Goal: Task Accomplishment & Management: Complete application form

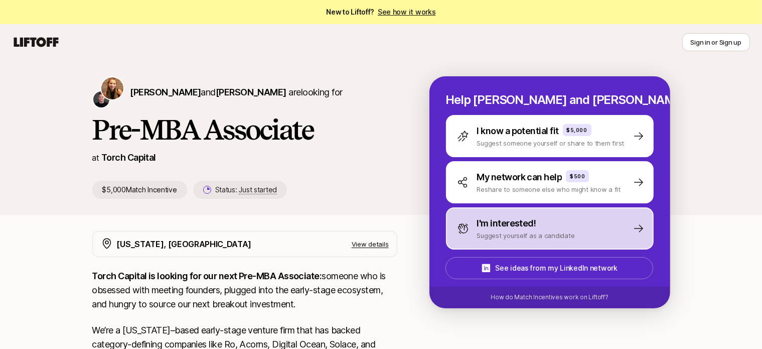
click at [558, 218] on div "I'm interested!" at bounding box center [526, 223] width 98 height 14
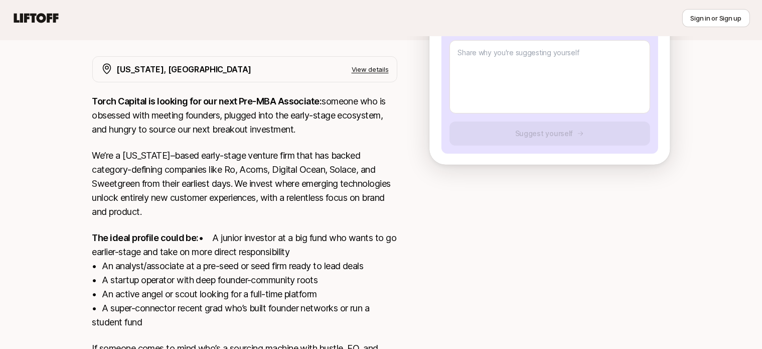
scroll to position [251, 0]
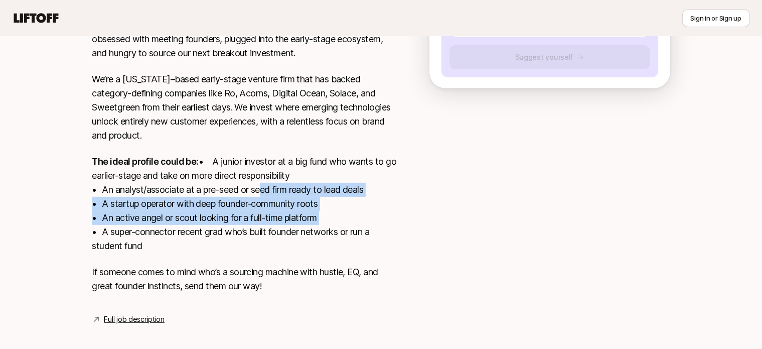
drag, startPoint x: 257, startPoint y: 207, endPoint x: 384, endPoint y: 228, distance: 128.1
click at [384, 228] on p "The ideal profile could be: • A junior investor at a big fund who wants to go e…" at bounding box center [244, 203] width 305 height 98
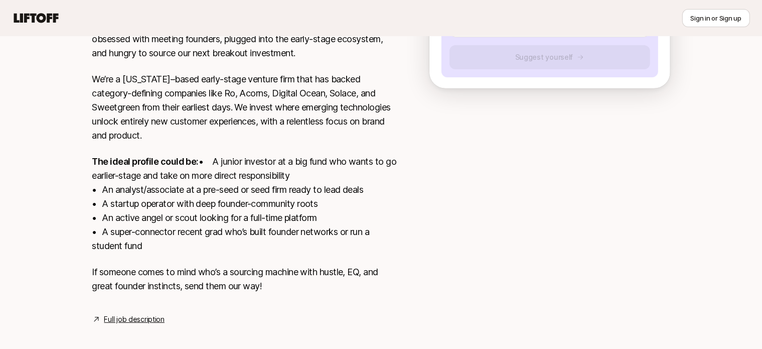
click at [154, 253] on p "The ideal profile could be: • A junior investor at a big fund who wants to go e…" at bounding box center [244, 203] width 305 height 98
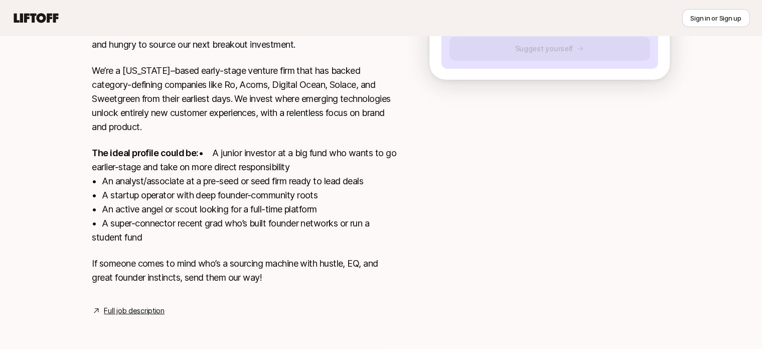
scroll to position [273, 0]
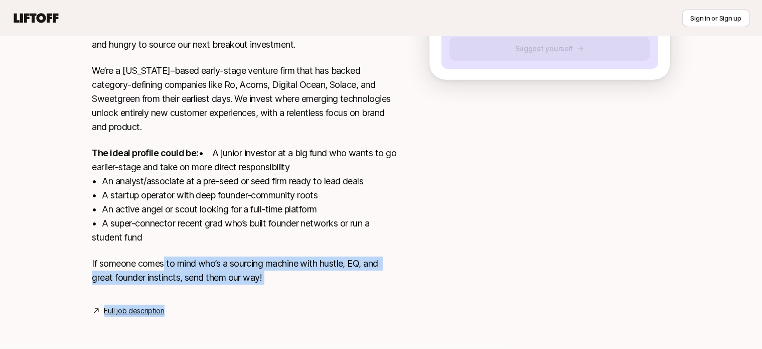
drag, startPoint x: 165, startPoint y: 261, endPoint x: 425, endPoint y: 276, distance: 260.2
click at [425, 276] on div "New York, NY View details Torch Capital is looking for our next Pre-MBA Associa…" at bounding box center [381, 143] width 602 height 345
click at [520, 241] on div at bounding box center [549, 137] width 241 height 333
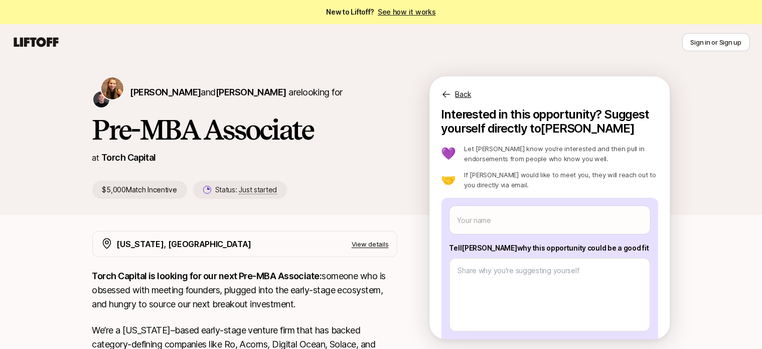
scroll to position [0, 0]
click at [381, 248] on p "View details" at bounding box center [370, 244] width 37 height 10
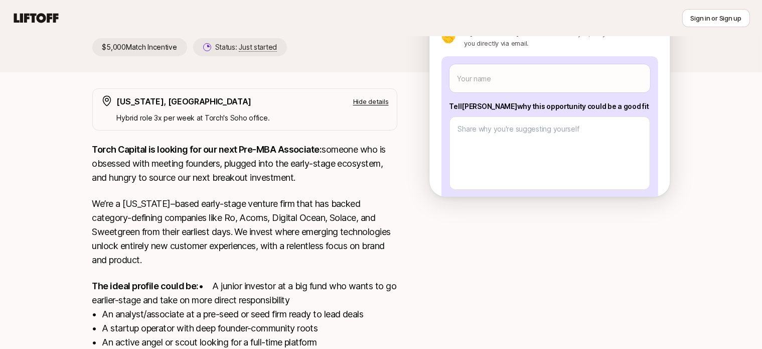
scroll to position [138, 0]
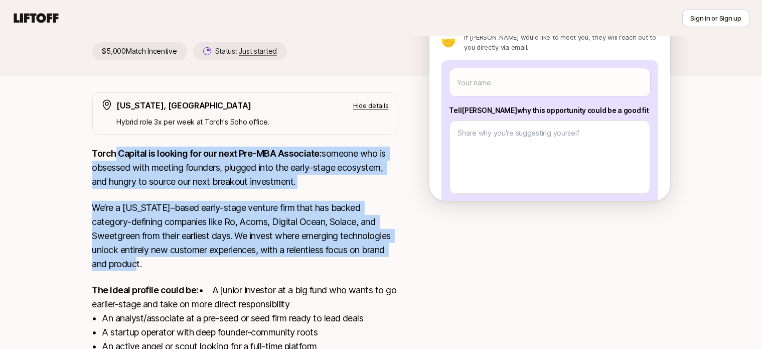
drag, startPoint x: 121, startPoint y: 160, endPoint x: 348, endPoint y: 265, distance: 250.4
click at [348, 265] on div "Torch Capital is looking for our next Pre-MBA Associate: someone who is obsesse…" at bounding box center [244, 289] width 305 height 287
drag, startPoint x: 325, startPoint y: 247, endPoint x: 332, endPoint y: 244, distance: 7.6
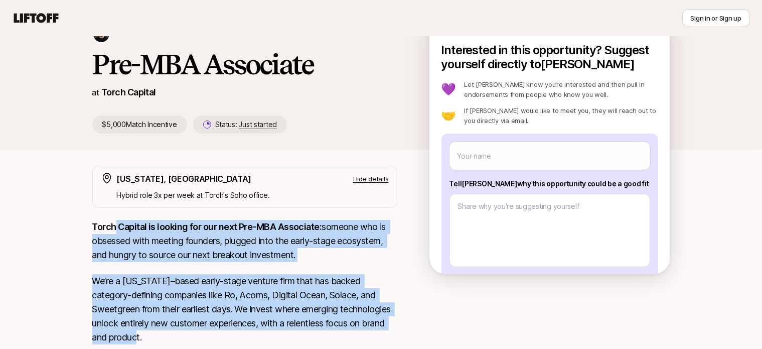
scroll to position [61, 0]
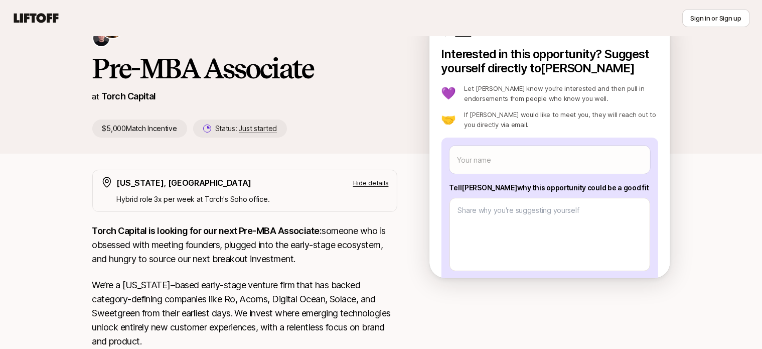
click at [397, 142] on div "Katie Reiner and Christopher Harper are looking for Pre-MBA Associate at Torch …" at bounding box center [381, 84] width 602 height 138
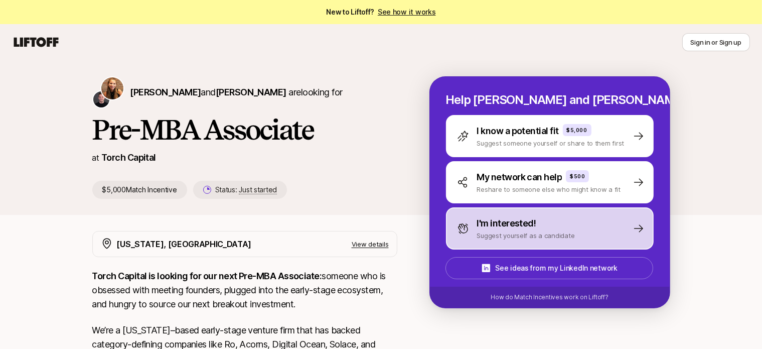
click at [577, 246] on div "I'm interested! Suggest yourself as a candidate" at bounding box center [550, 228] width 208 height 42
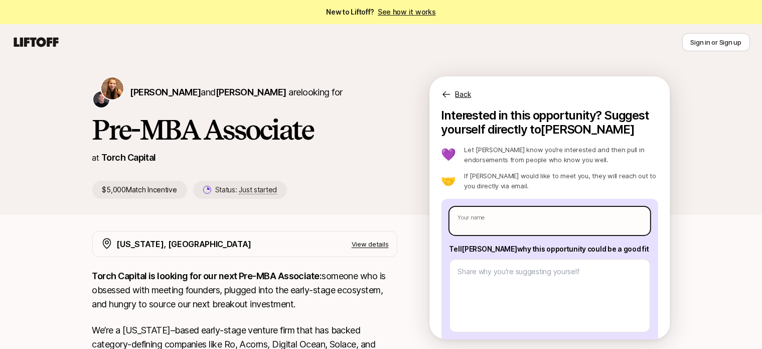
click at [471, 219] on input "text" at bounding box center [549, 221] width 201 height 28
type textarea "x"
type input "D"
type textarea "x"
type input "Di"
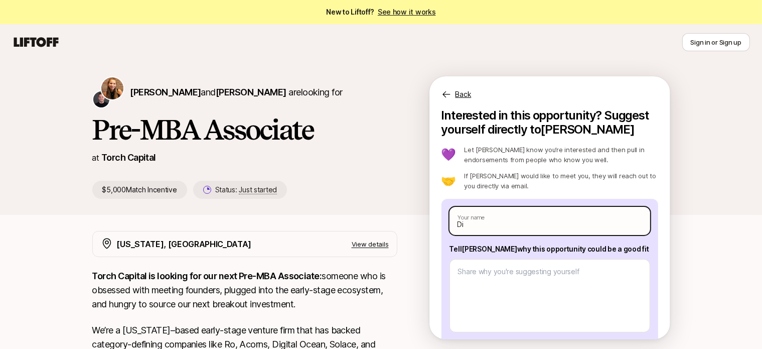
type textarea "x"
type input "Din"
type textarea "x"
type input "Dine"
type textarea "x"
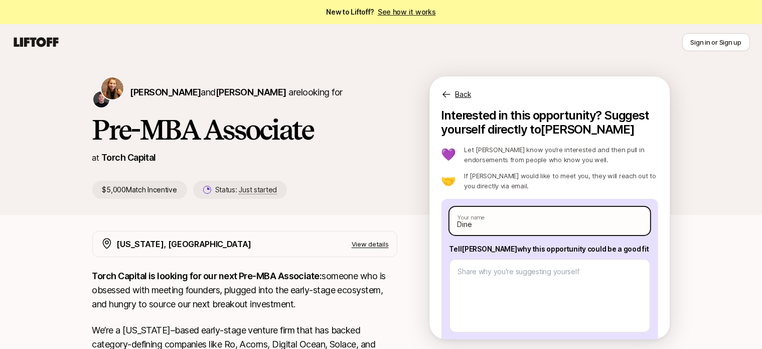
type input "Dines"
type textarea "x"
type input "Dinesh"
type textarea "x"
type input "Dineshb"
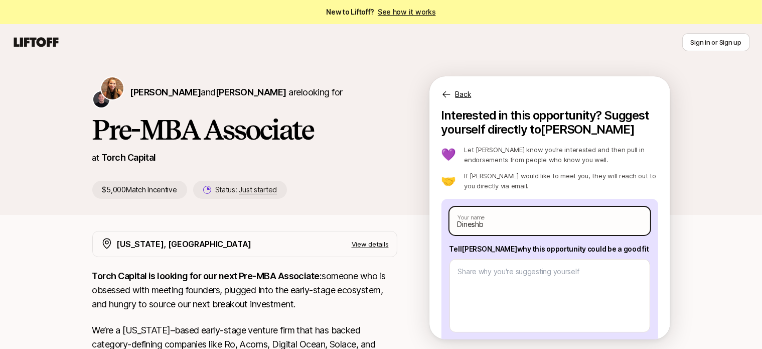
type textarea "x"
type input "Dineshbh"
type textarea "x"
type input "Dineshbha"
type textarea "x"
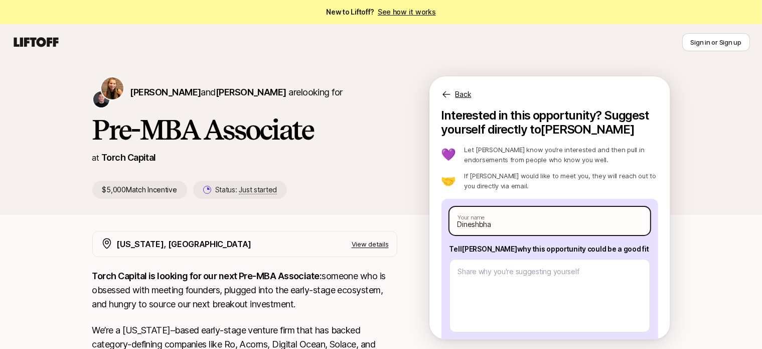
type input "Dineshbhal"
type textarea "x"
type input "Dineshbhala"
type textarea "x"
type input "Dineshbhalaj"
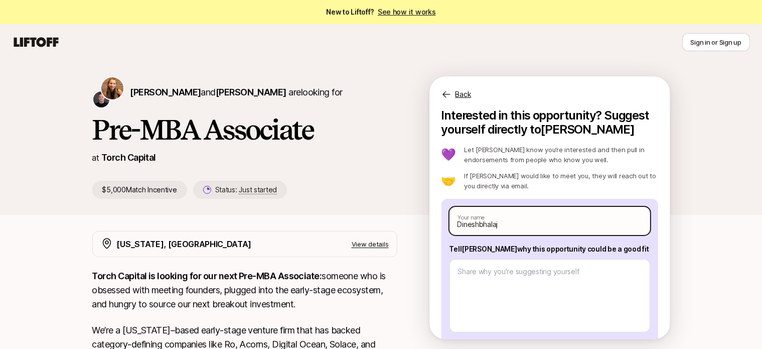
type textarea "x"
type input "Dineshbhalaji"
type textarea "x"
type input "Dineshbhalaji"
type textarea "x"
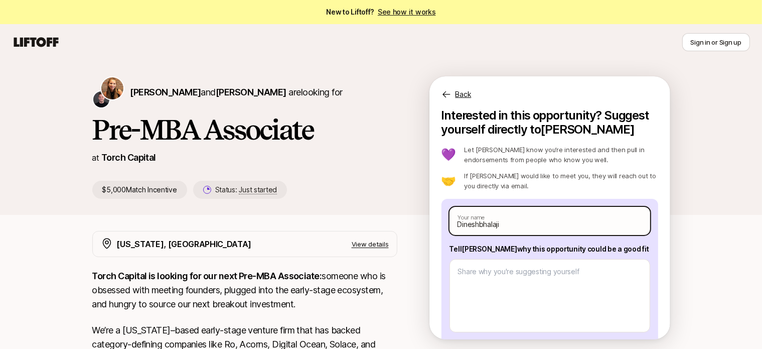
type input "Dineshbhalaji M"
type textarea "x"
type input "[PERSON_NAME]"
type textarea "x"
type input "[PERSON_NAME]"
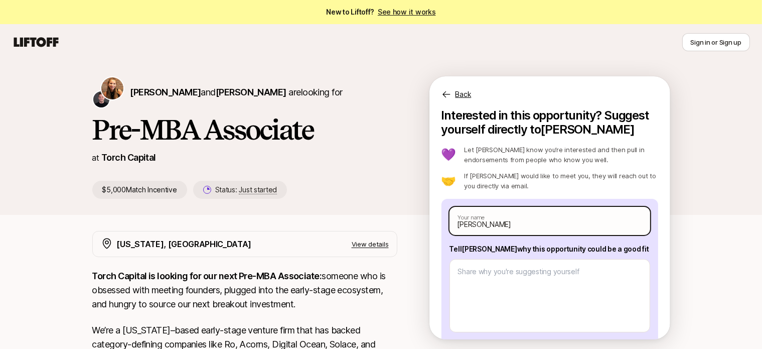
type textarea "x"
type input "[PERSON_NAME]"
type textarea "x"
type input "[PERSON_NAME]"
type textarea "x"
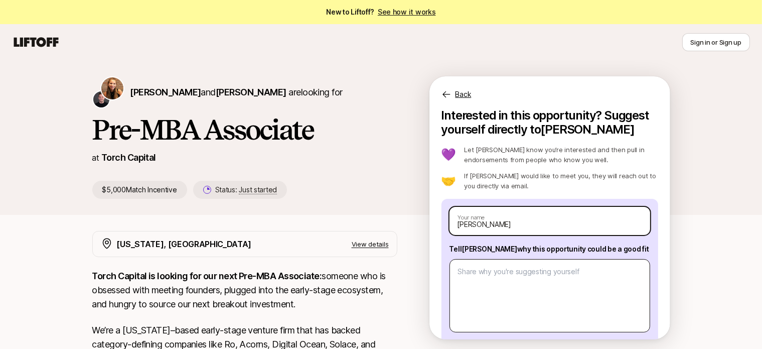
type input "[PERSON_NAME]"
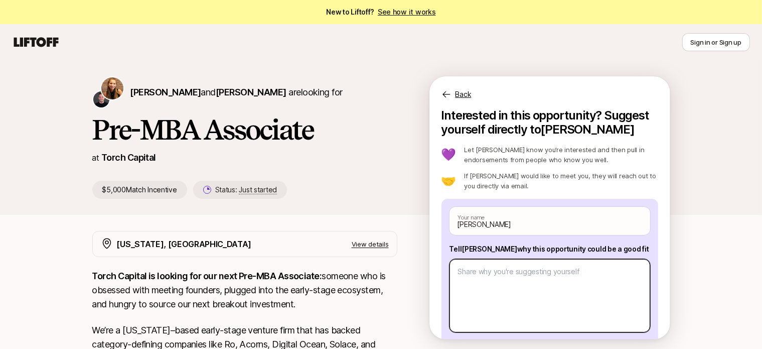
click at [479, 284] on textarea at bounding box center [549, 295] width 201 height 73
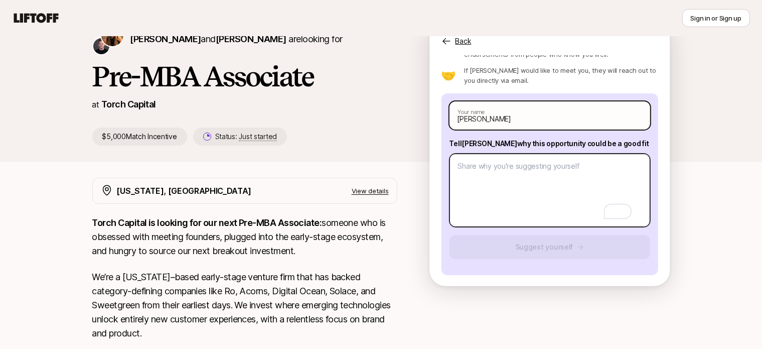
scroll to position [50, 0]
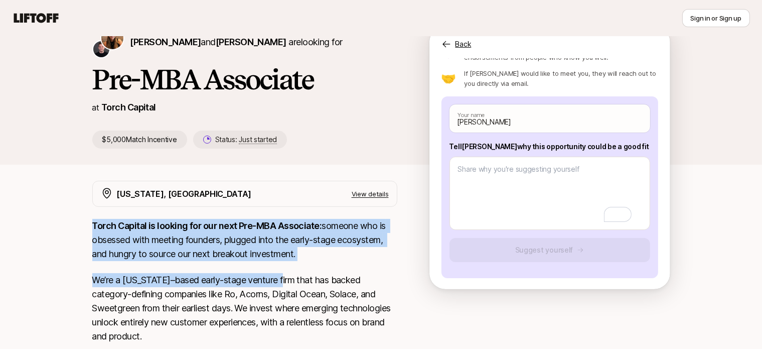
drag, startPoint x: 70, startPoint y: 219, endPoint x: 284, endPoint y: 280, distance: 222.7
click at [284, 280] on div "[PERSON_NAME] and [PERSON_NAME] are looking for Pre-MBA Associate at Torch Capi…" at bounding box center [381, 280] width 762 height 540
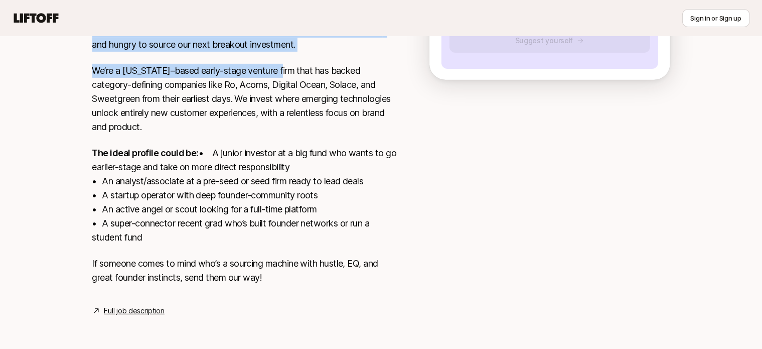
scroll to position [273, 0]
click at [124, 308] on link "Full job description" at bounding box center [134, 310] width 60 height 12
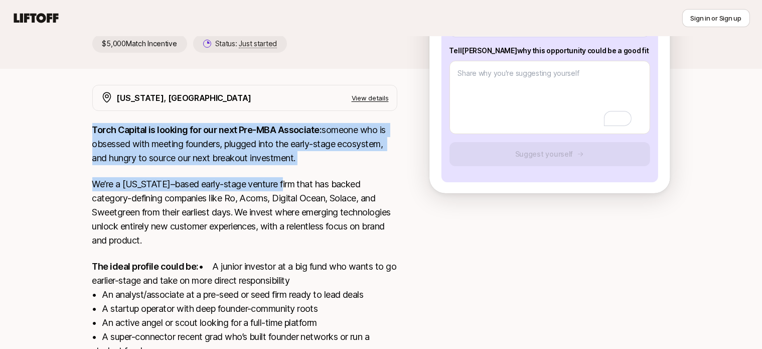
scroll to position [144, 0]
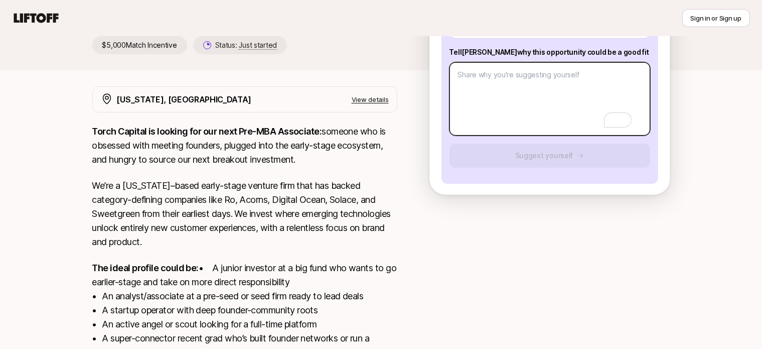
click at [463, 90] on textarea "To enrich screen reader interactions, please activate Accessibility in Grammarl…" at bounding box center [549, 98] width 201 height 73
type textarea "x"
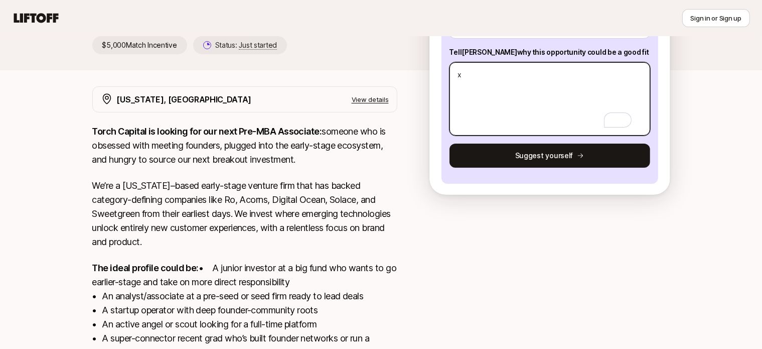
type textarea "x"
type textarea "xcd"
type textarea "x"
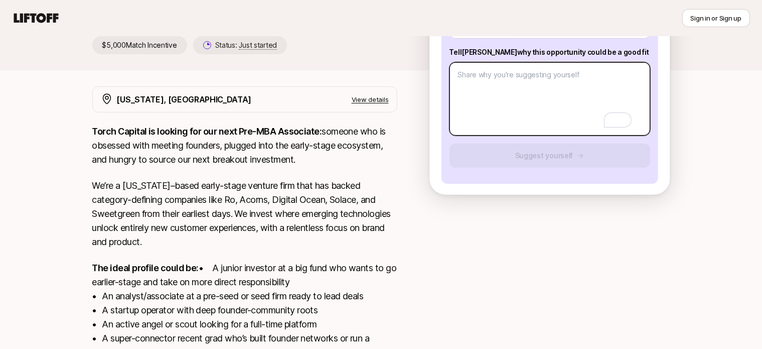
paste textarea "I believe I am a strong fit for this role because I combine hands-on startup ex…"
type textarea "x"
type textarea "I believe I am a strong fit for this role because I combine hands-on startup ex…"
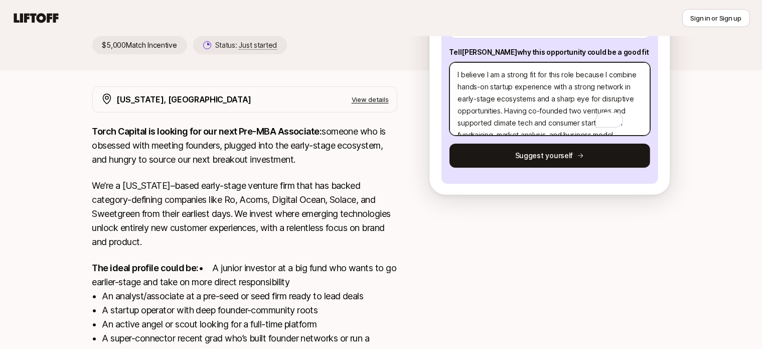
scroll to position [120, 0]
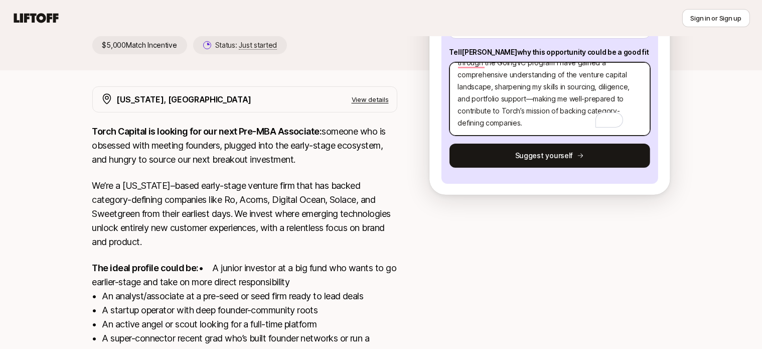
click at [518, 97] on textarea "I believe I am a strong fit for this role because I combine hands-on startup ex…" at bounding box center [549, 98] width 201 height 73
type textarea "x"
type textarea "I believe I am a strong fit for this role because I combine hands-on startup ex…"
type textarea "x"
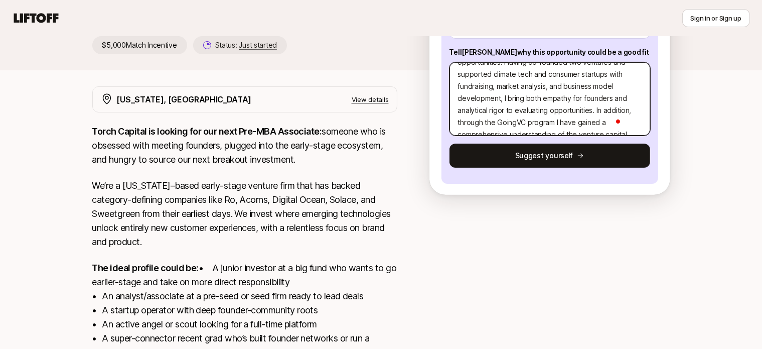
scroll to position [50, 0]
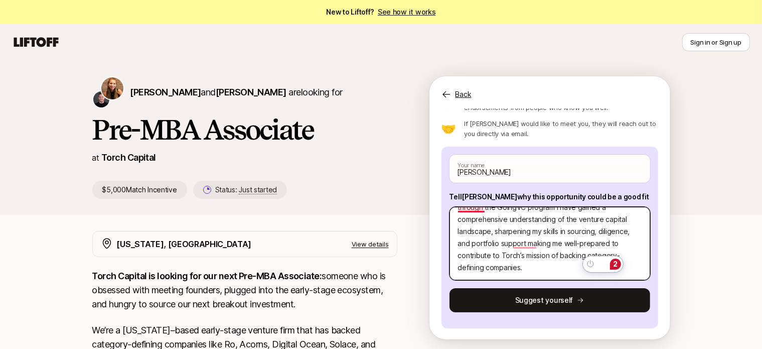
click at [471, 209] on textarea "I believe I am a strong fit for this role because I combine hands-on startup ex…" at bounding box center [549, 243] width 201 height 73
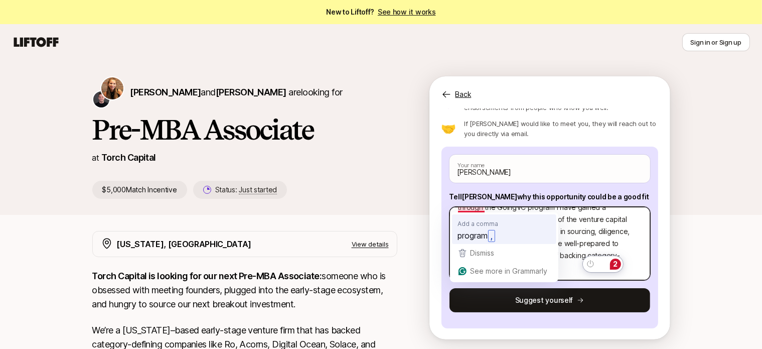
type textarea "I believe I am a strong fit for this role because I combine hands-on startup ex…"
type textarea "x"
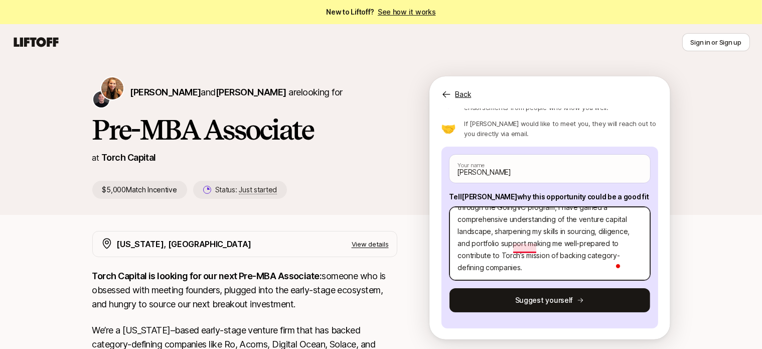
click at [519, 244] on textarea "I believe I am a strong fit for this role because I combine hands-on startup ex…" at bounding box center [549, 243] width 201 height 73
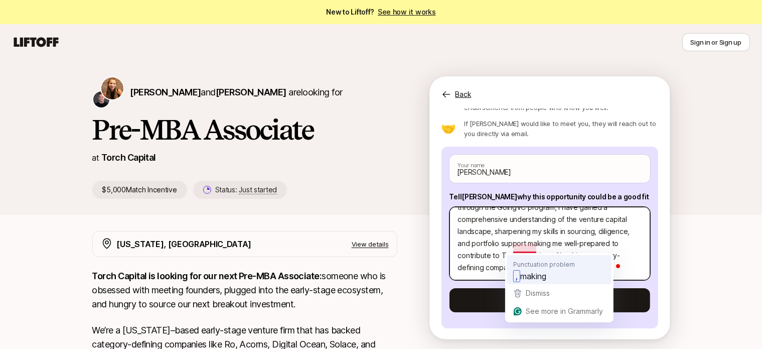
type textarea "I believe I am a strong fit for this role because I combine hands-on startup ex…"
type textarea "x"
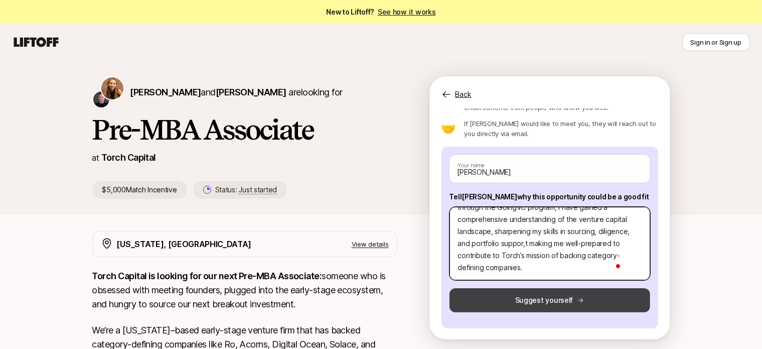
type textarea "I believe I am a strong fit for this role because I combine hands-on startup ex…"
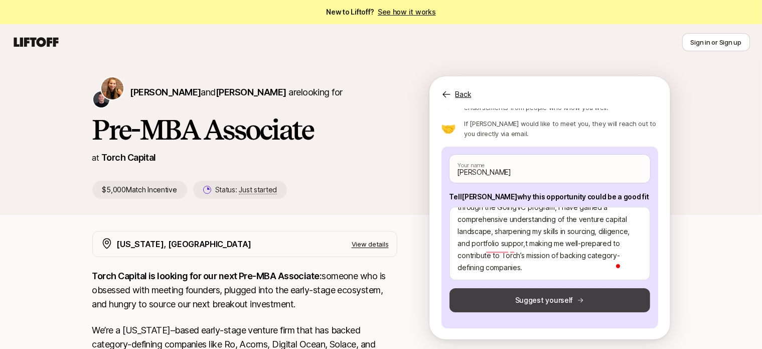
click at [528, 298] on button "Suggest yourself" at bounding box center [549, 300] width 201 height 24
type textarea "x"
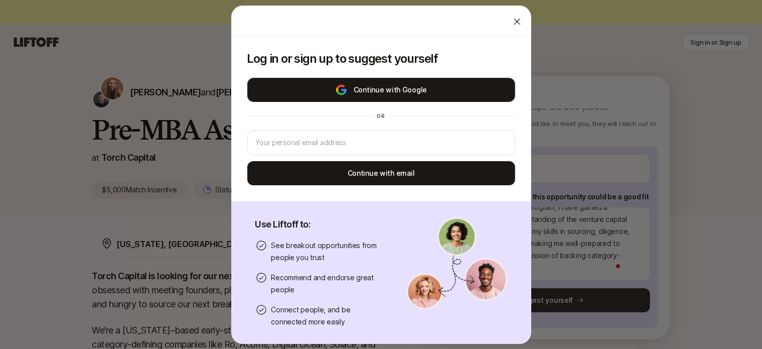
click at [357, 84] on button "Continue with Google" at bounding box center [381, 90] width 268 height 24
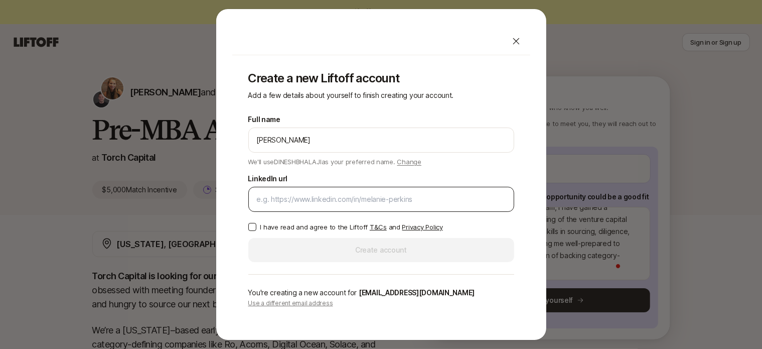
click at [351, 190] on div at bounding box center [381, 199] width 266 height 25
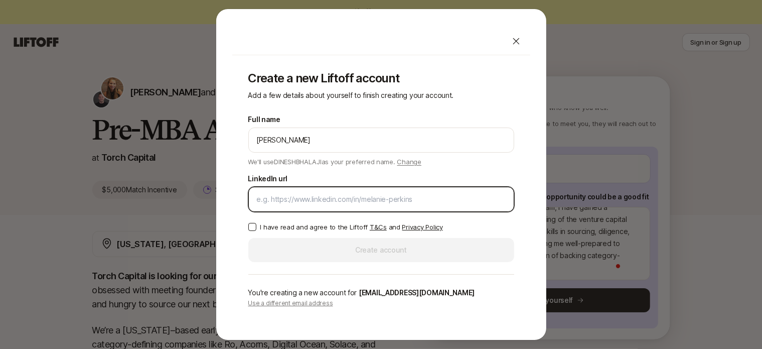
click at [353, 199] on input "LinkedIn url" at bounding box center [381, 199] width 249 height 12
paste input "[URL][DOMAIN_NAME]"
type input "[URL][DOMAIN_NAME]"
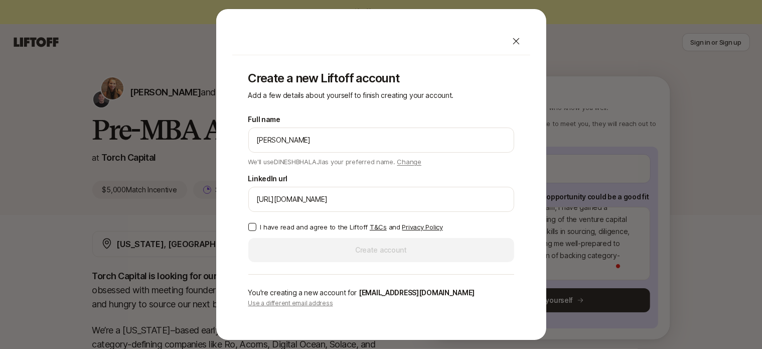
click at [253, 226] on button "I have read and agree to the Liftoff T&Cs and Privacy Policy" at bounding box center [252, 227] width 8 height 8
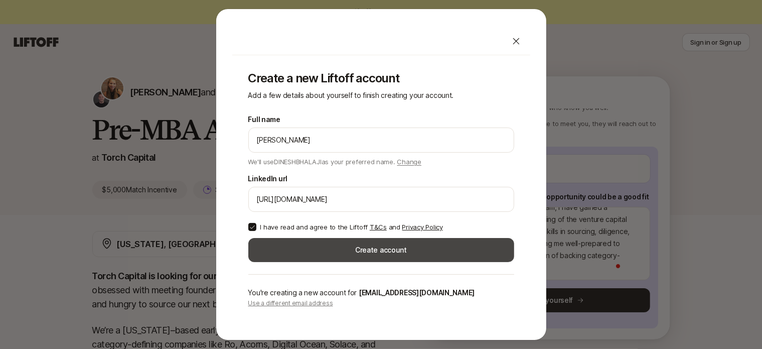
click at [328, 253] on button "Create account" at bounding box center [381, 250] width 266 height 24
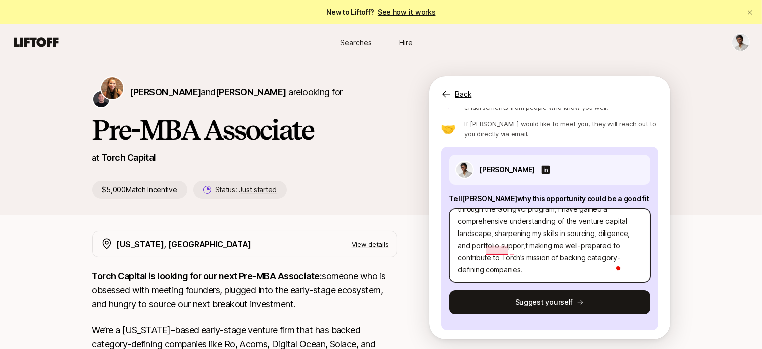
click at [498, 244] on textarea "I believe I am a strong fit for this role because I combine hands-on startup ex…" at bounding box center [549, 245] width 201 height 73
click at [510, 251] on textarea "I believe I am a strong fit for this role because I combine hands-on startup ex…" at bounding box center [549, 245] width 201 height 73
type textarea "x"
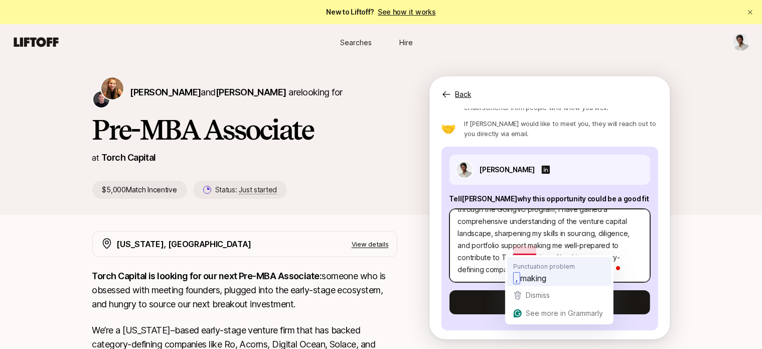
type textarea "I believe I am a strong fit for this role because I combine hands-on startup ex…"
type textarea "x"
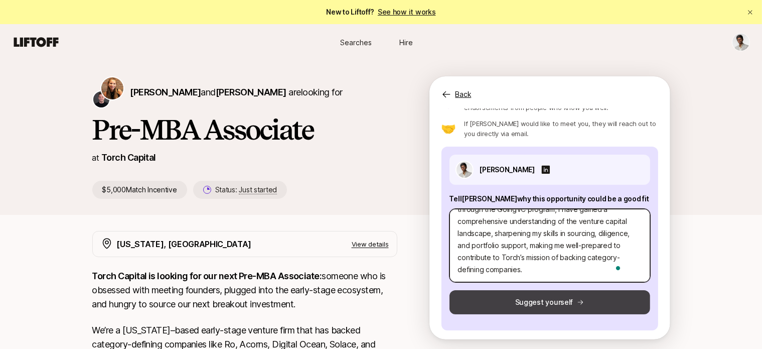
type textarea "I believe I am a strong fit for this role because I combine hands-on startup ex…"
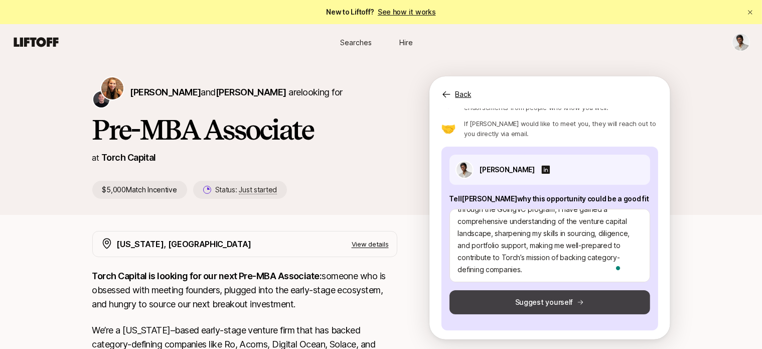
click at [541, 299] on button "Suggest yourself" at bounding box center [549, 302] width 201 height 24
type textarea "x"
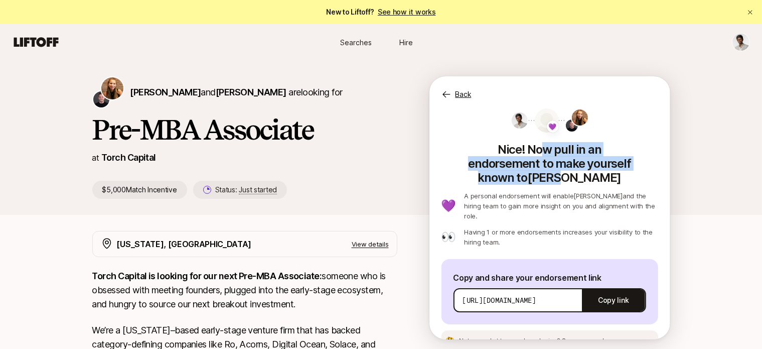
drag, startPoint x: 503, startPoint y: 144, endPoint x: 643, endPoint y: 167, distance: 141.7
click at [643, 167] on p "Nice! Now pull in an endorsement to make yourself known to [PERSON_NAME]" at bounding box center [549, 161] width 217 height 46
click at [613, 286] on button "Copy link" at bounding box center [613, 300] width 63 height 28
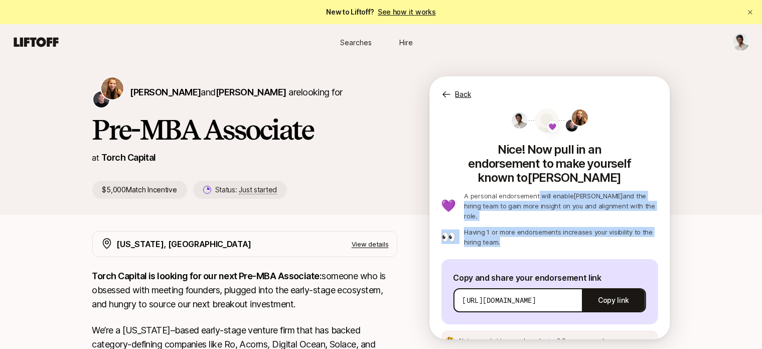
drag, startPoint x: 538, startPoint y: 183, endPoint x: 598, endPoint y: 216, distance: 68.9
click at [598, 216] on div "💜 A personal endorsement will enable [PERSON_NAME] and the hiring team to gain …" at bounding box center [549, 219] width 217 height 56
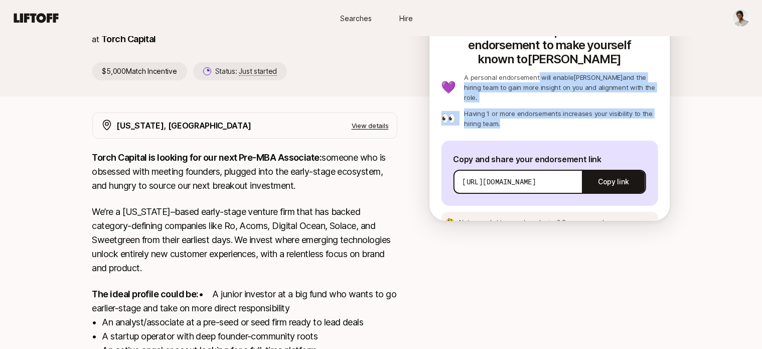
scroll to position [118, 0]
click at [597, 168] on button "Copy link" at bounding box center [613, 182] width 63 height 28
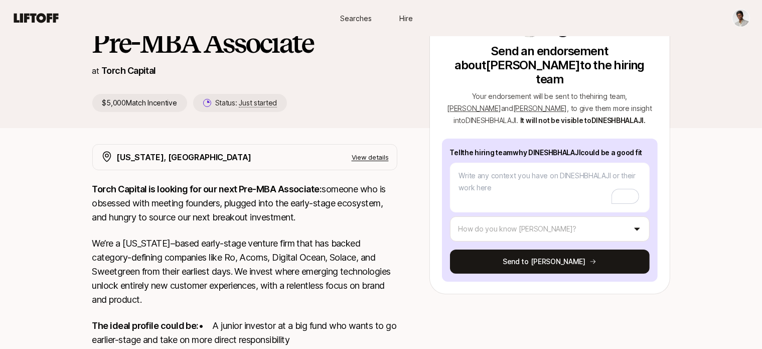
scroll to position [100, 0]
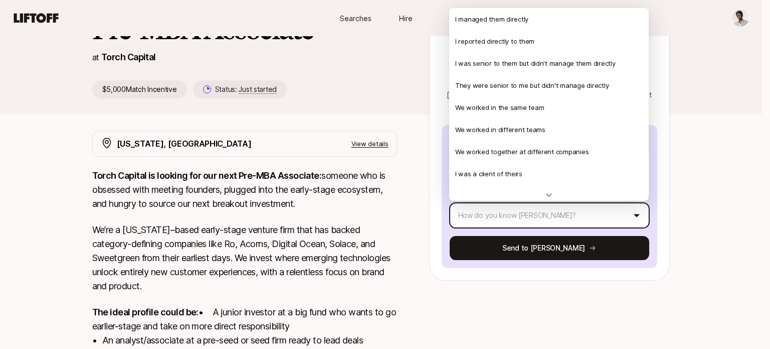
click at [642, 216] on html "New to Liftoff? See how it works Searches Hire Searches Hire Katie Reiner and C…" at bounding box center [385, 74] width 770 height 349
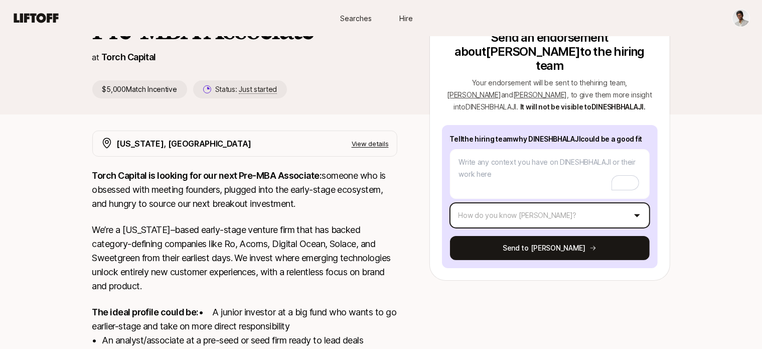
click at [642, 216] on html "New to Liftoff? See how it works Searches Hire Searches Hire Katie Reiner and C…" at bounding box center [381, 74] width 762 height 349
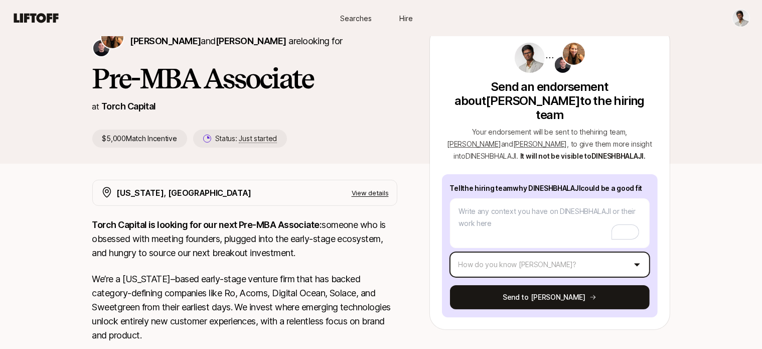
scroll to position [50, 0]
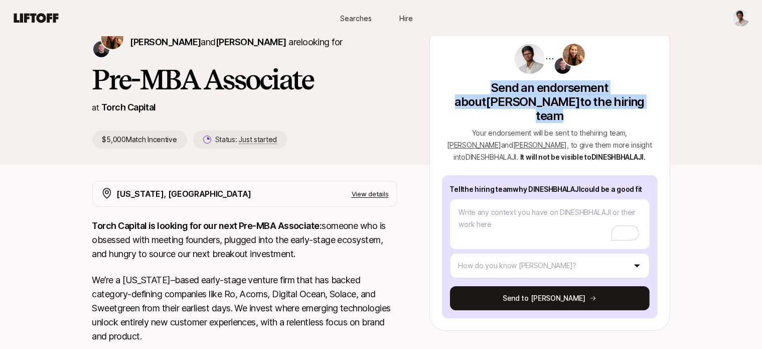
drag, startPoint x: 473, startPoint y: 84, endPoint x: 673, endPoint y: 119, distance: 202.8
click at [673, 119] on div "Katie Reiner and Christopher Harper are looking for Pre-MBA Associate at Torch …" at bounding box center [381, 95] width 602 height 138
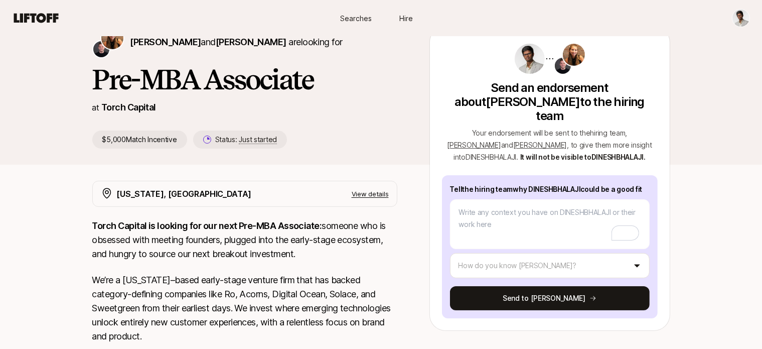
click at [715, 239] on div "Katie Reiner and Christopher Harper are looking for Pre-MBA Associate at Torch …" at bounding box center [381, 280] width 762 height 540
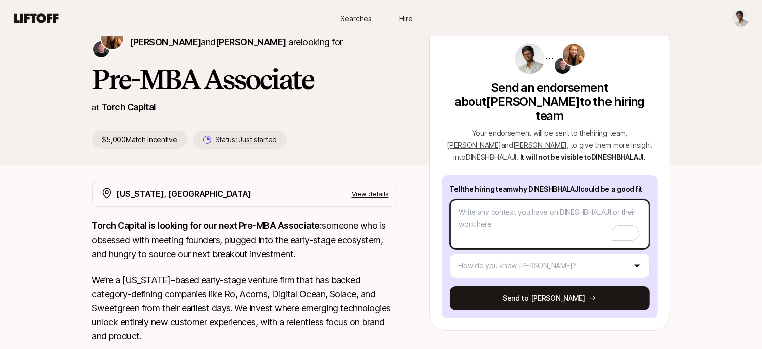
click at [502, 216] on textarea "To enrich screen reader interactions, please activate Accessibility in Grammarl…" at bounding box center [550, 224] width 200 height 50
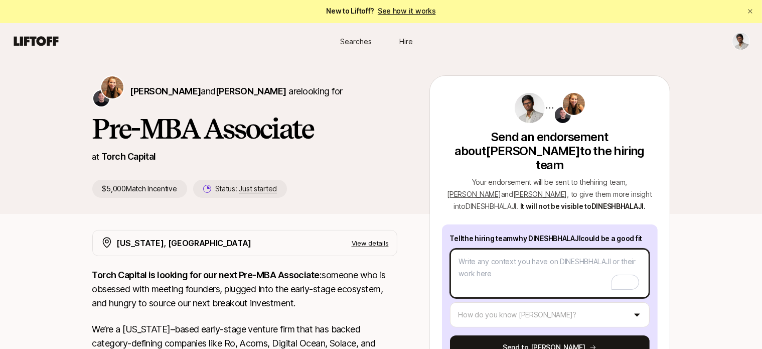
scroll to position [0, 0]
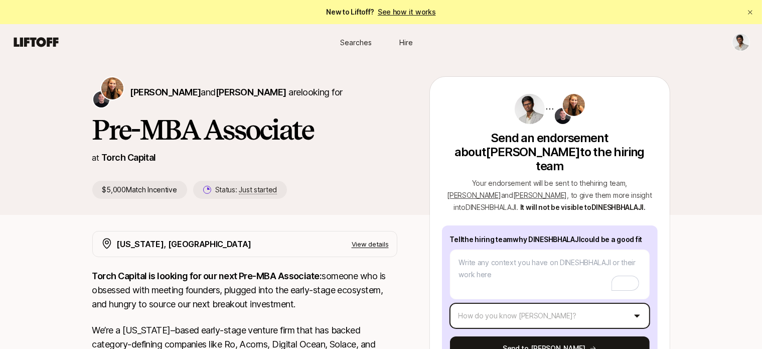
click at [614, 314] on html "New to Liftoff? See how it works Searches Hire Searches Hire Katie Reiner and C…" at bounding box center [381, 174] width 762 height 349
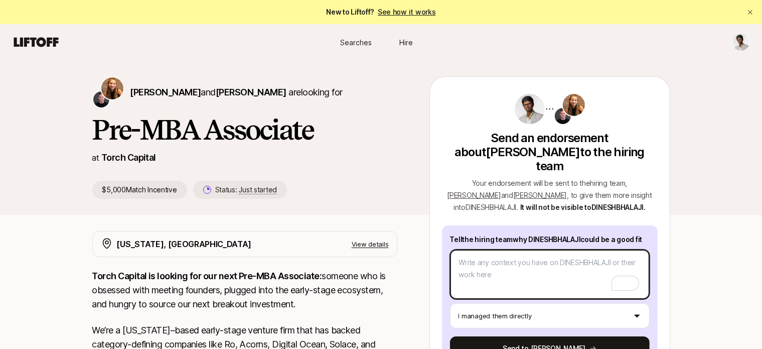
click at [522, 272] on textarea "To enrich screen reader interactions, please activate Accessibility in Grammarl…" at bounding box center [550, 274] width 200 height 50
click at [491, 271] on textarea "To enrich screen reader interactions, please activate Accessibility in Grammarl…" at bounding box center [550, 274] width 200 height 50
paste textarea "Romain Forestier Tech & Scientific Research Director Joint European Disruptive …"
type textarea "x"
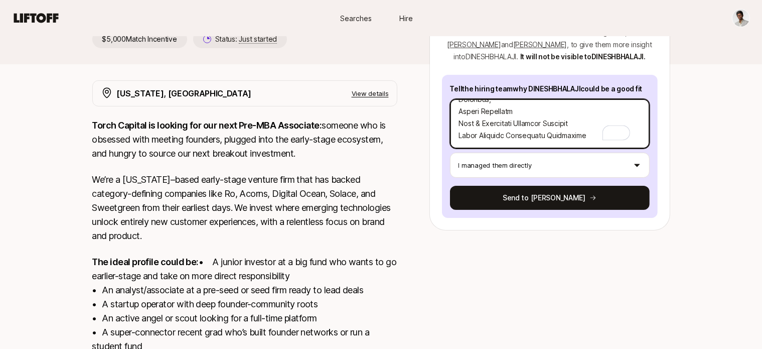
scroll to position [201, 0]
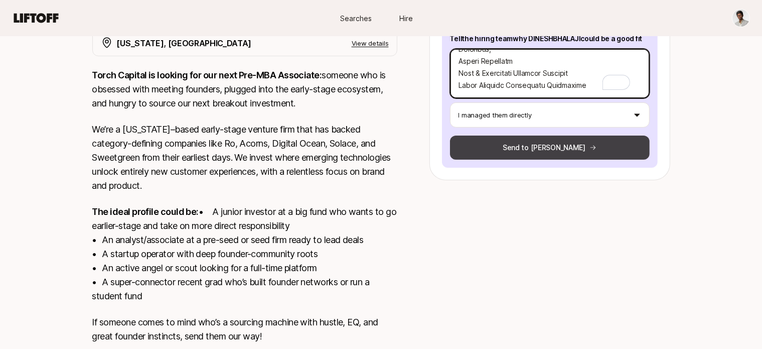
type textarea "Romain Forestier Tech & Scientific Research Director Joint European Disruptive …"
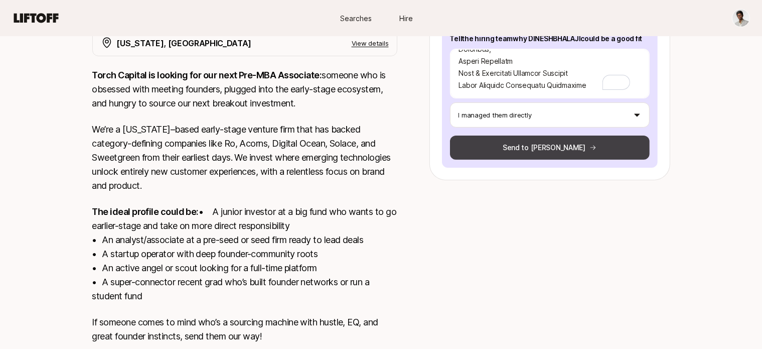
click at [568, 143] on button "Send to Katie" at bounding box center [550, 147] width 200 height 24
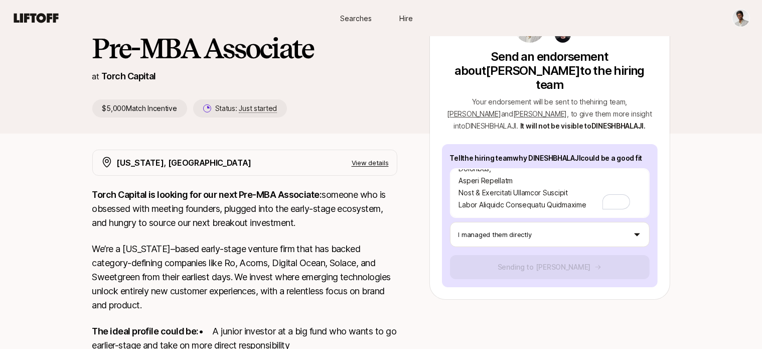
scroll to position [50, 0]
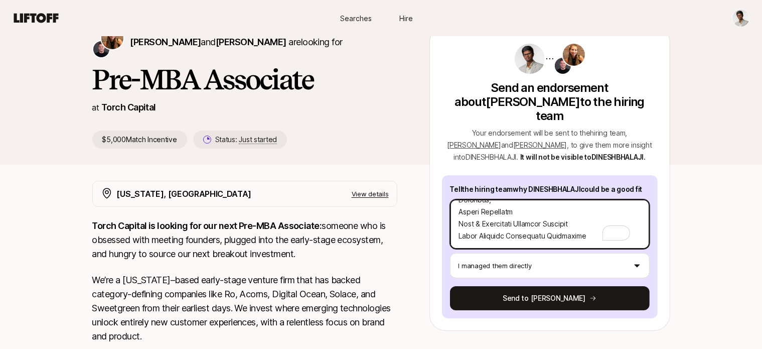
click at [530, 225] on textarea "To enrich screen reader interactions, please activate Accessibility in Grammarl…" at bounding box center [550, 224] width 200 height 50
type textarea "x"
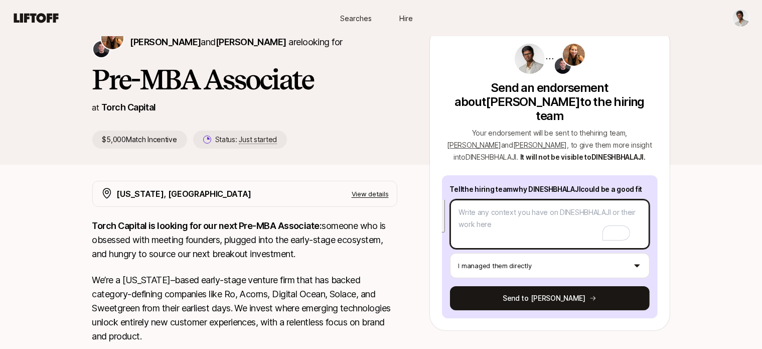
scroll to position [0, 0]
